Goal: Navigation & Orientation: Find specific page/section

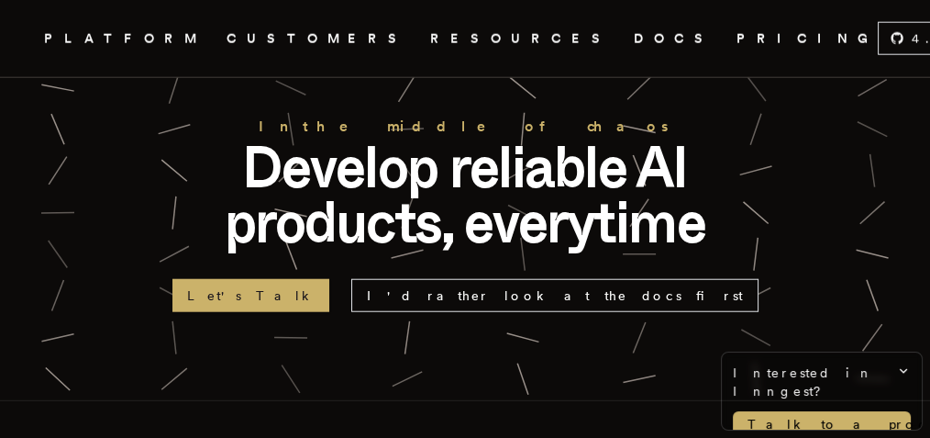
scroll to position [4709, 0]
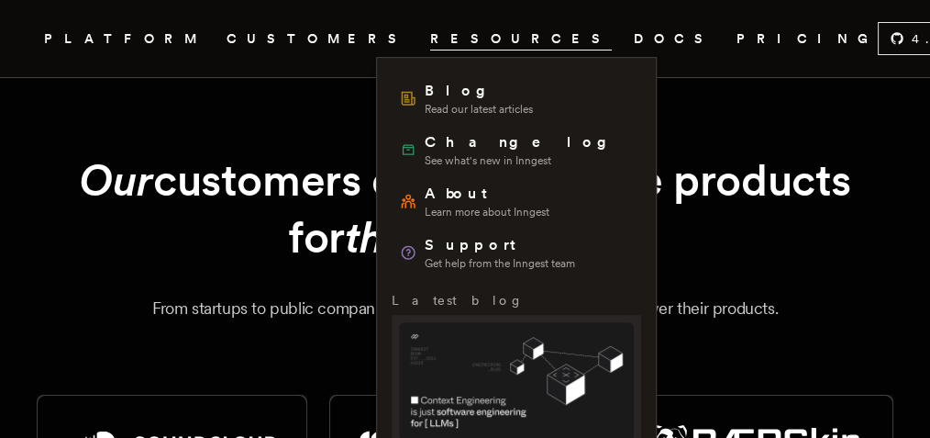
click at [641, 315] on span at bounding box center [517, 425] width 250 height 220
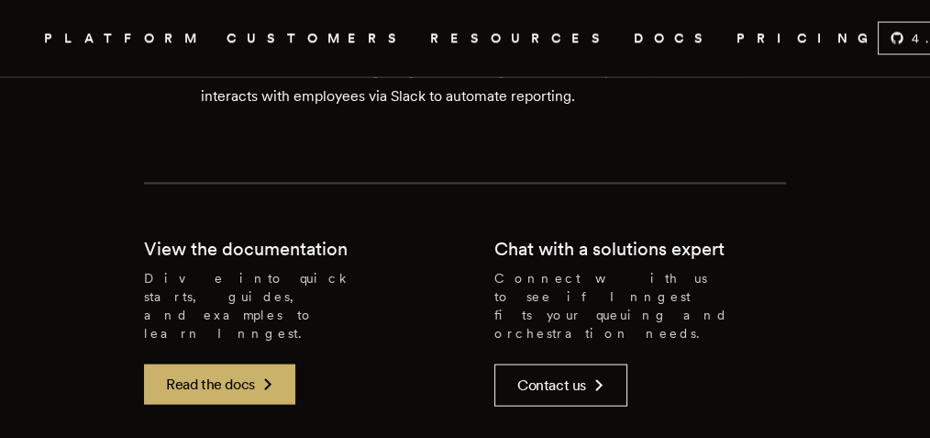
scroll to position [3731, 0]
